Goal: Find contact information: Find contact information

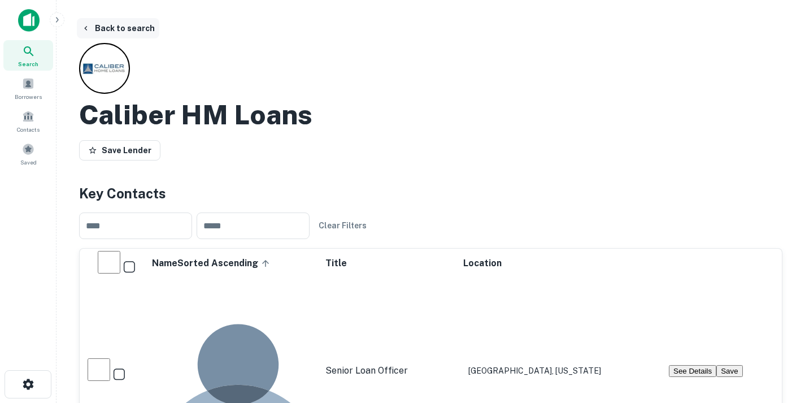
click at [90, 34] on button "Back to search" at bounding box center [118, 28] width 82 height 20
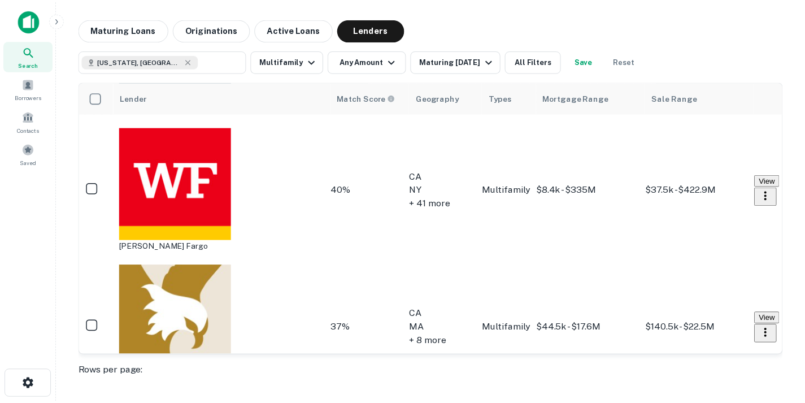
scroll to position [590, 0]
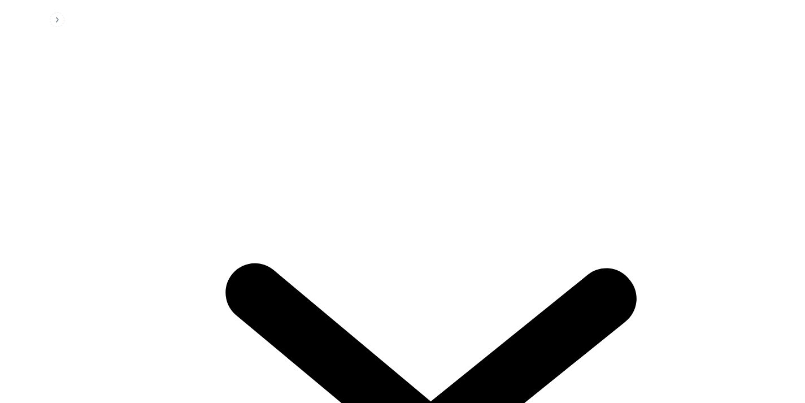
scroll to position [0, 29]
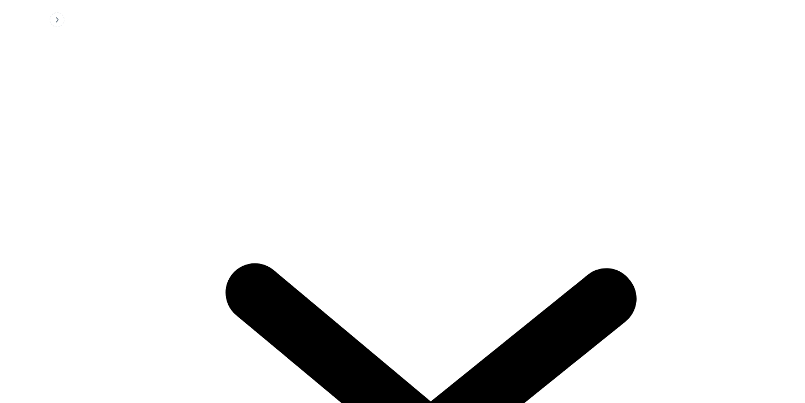
scroll to position [531, 0]
